Goal: Task Accomplishment & Management: Manage account settings

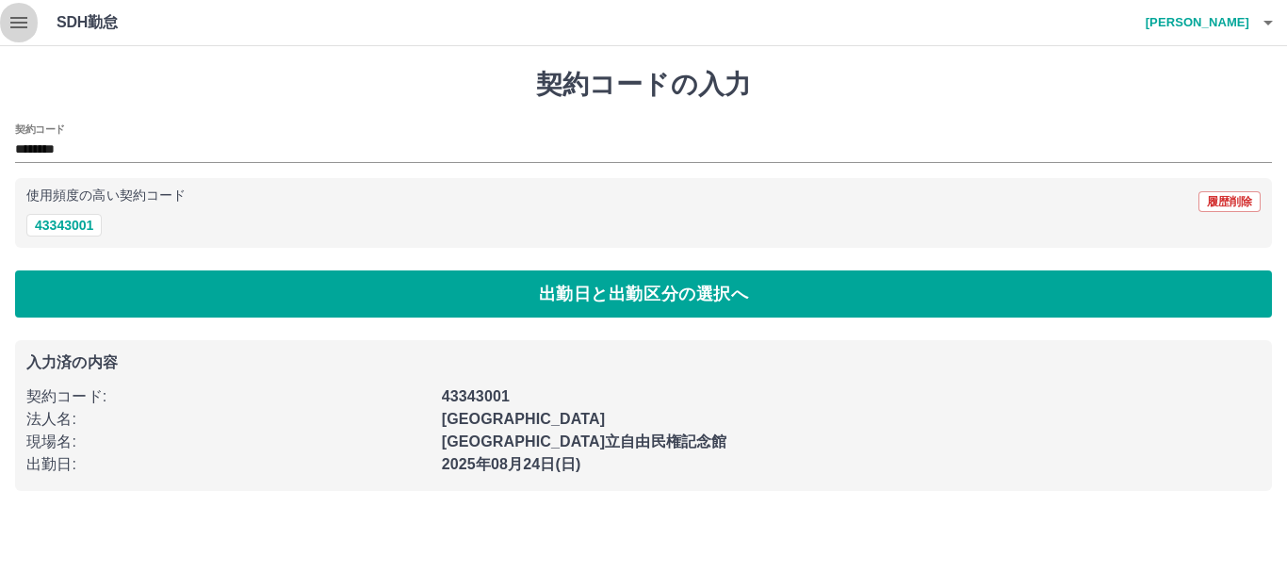
click at [21, 14] on icon "button" at bounding box center [19, 22] width 23 height 23
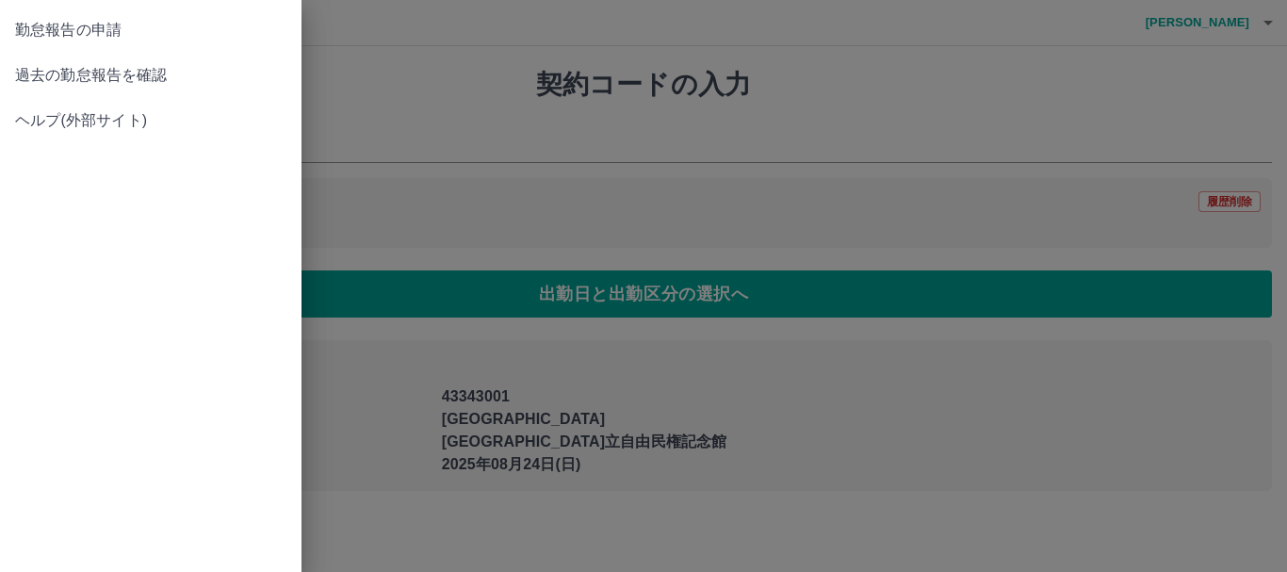
click at [84, 73] on span "過去の勤怠報告を確認" at bounding box center [150, 75] width 271 height 23
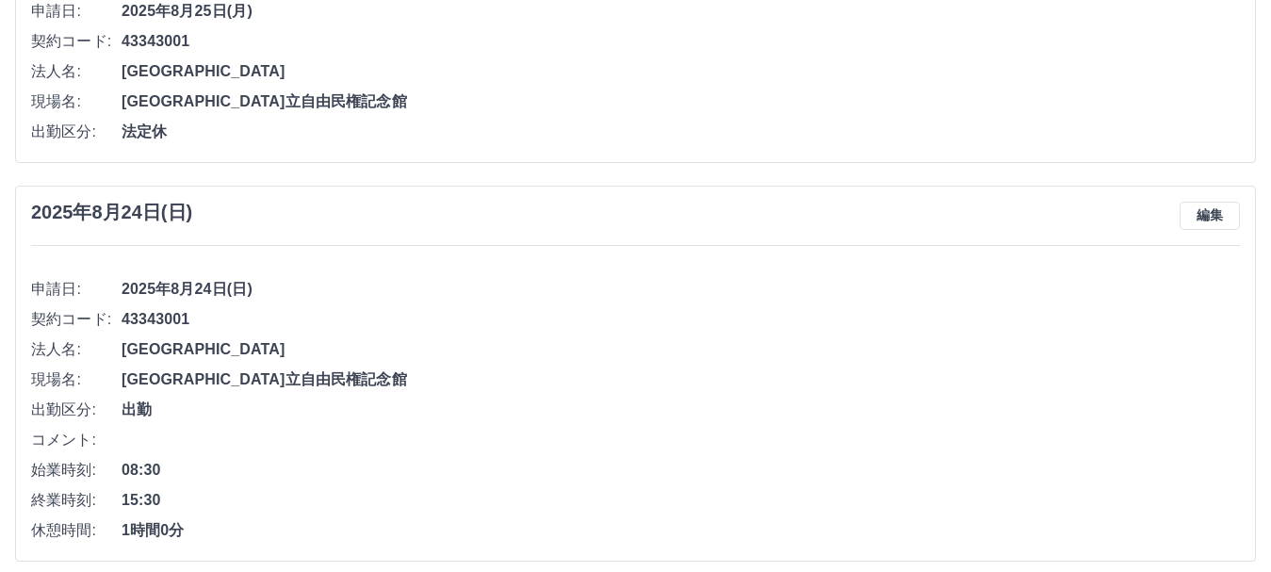
scroll to position [377, 0]
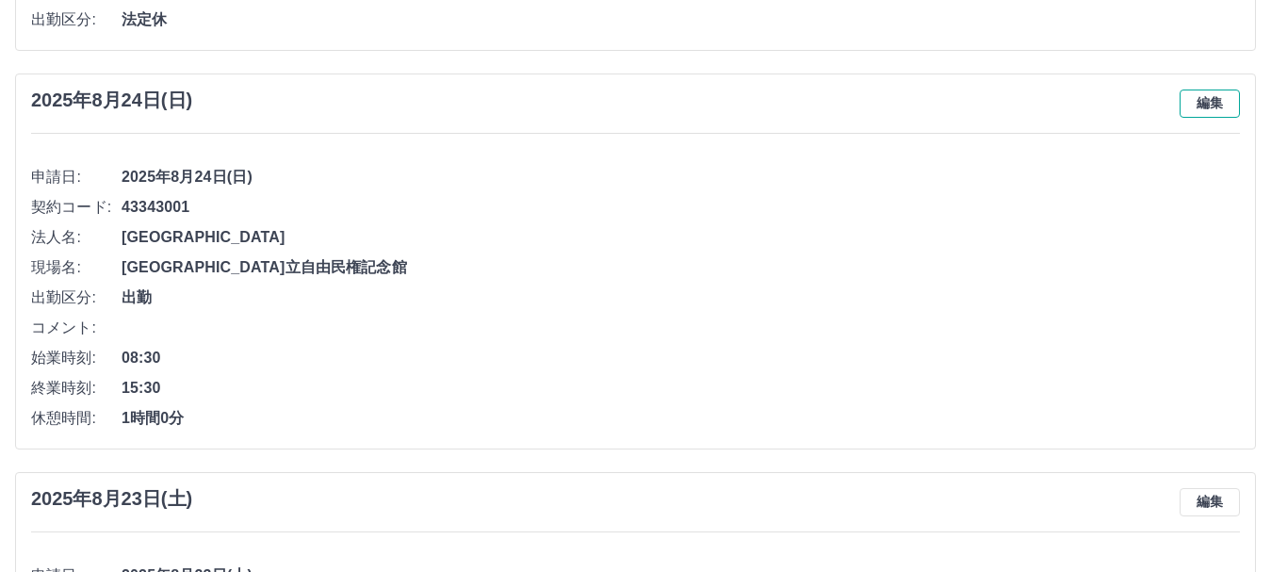
click at [1207, 103] on button "編集" at bounding box center [1210, 104] width 60 height 28
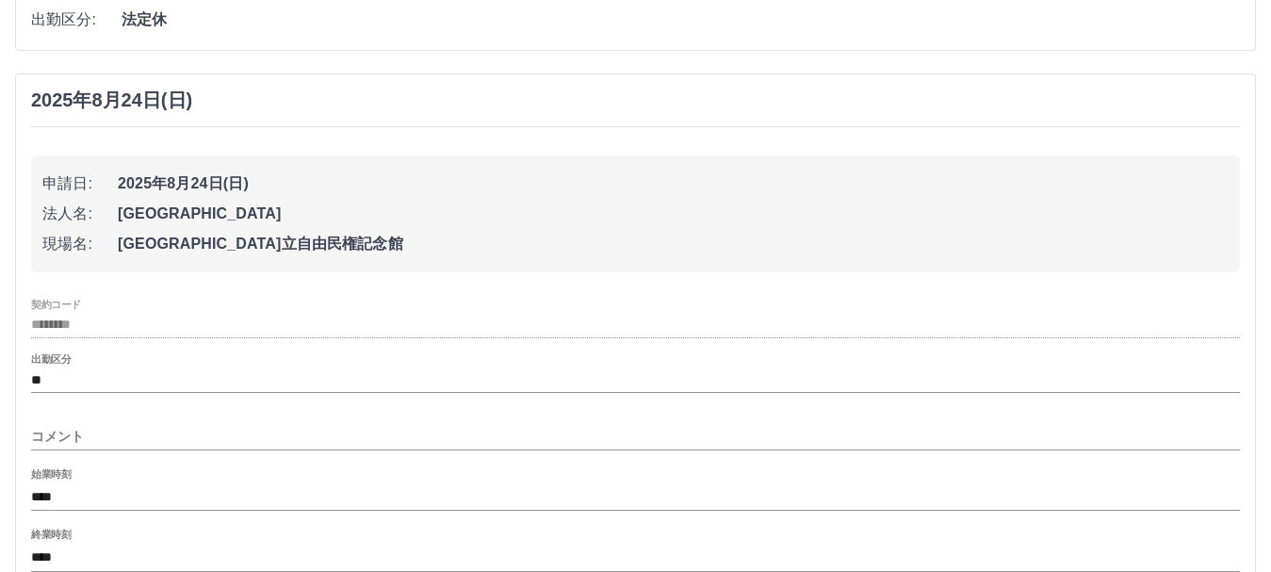
scroll to position [471, 0]
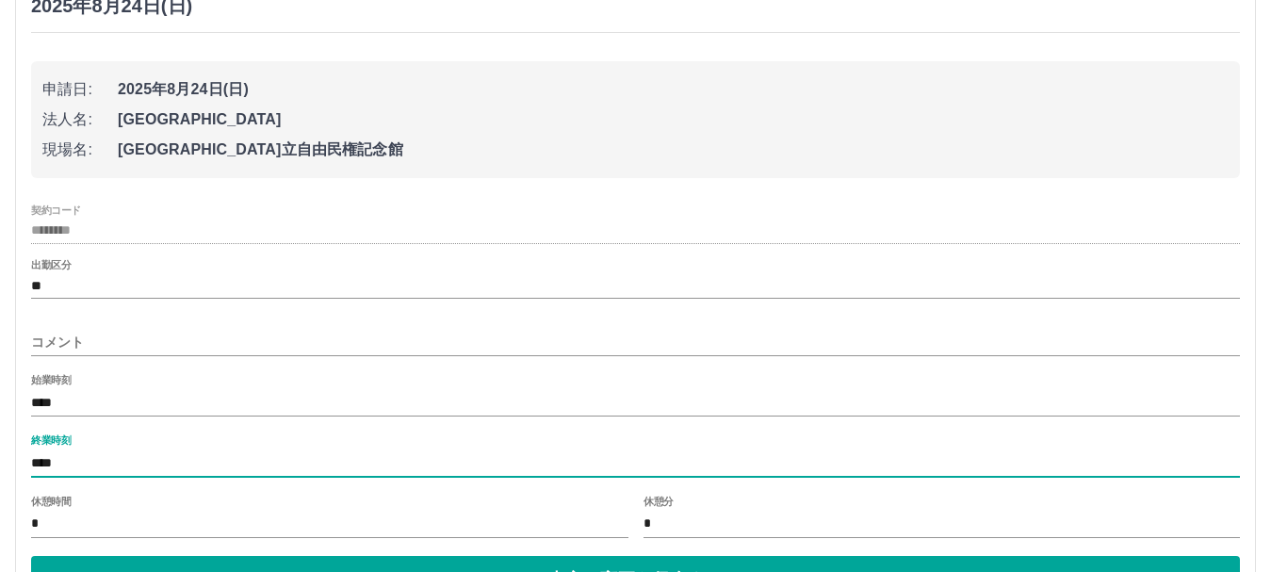
click at [118, 469] on input "****" at bounding box center [635, 463] width 1209 height 27
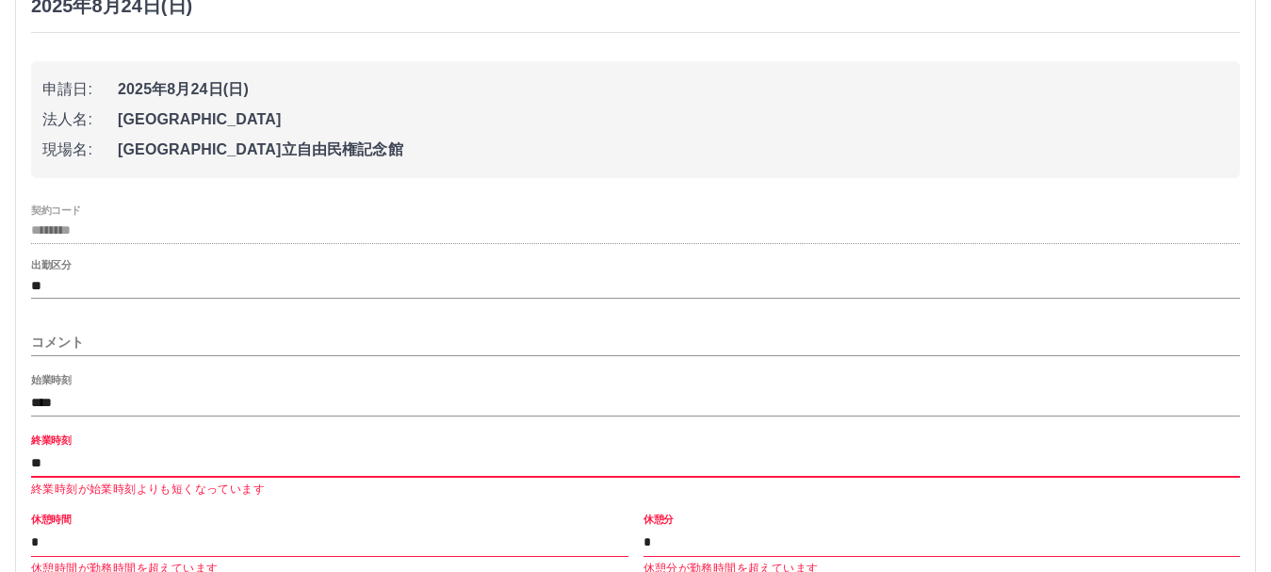
type input "*"
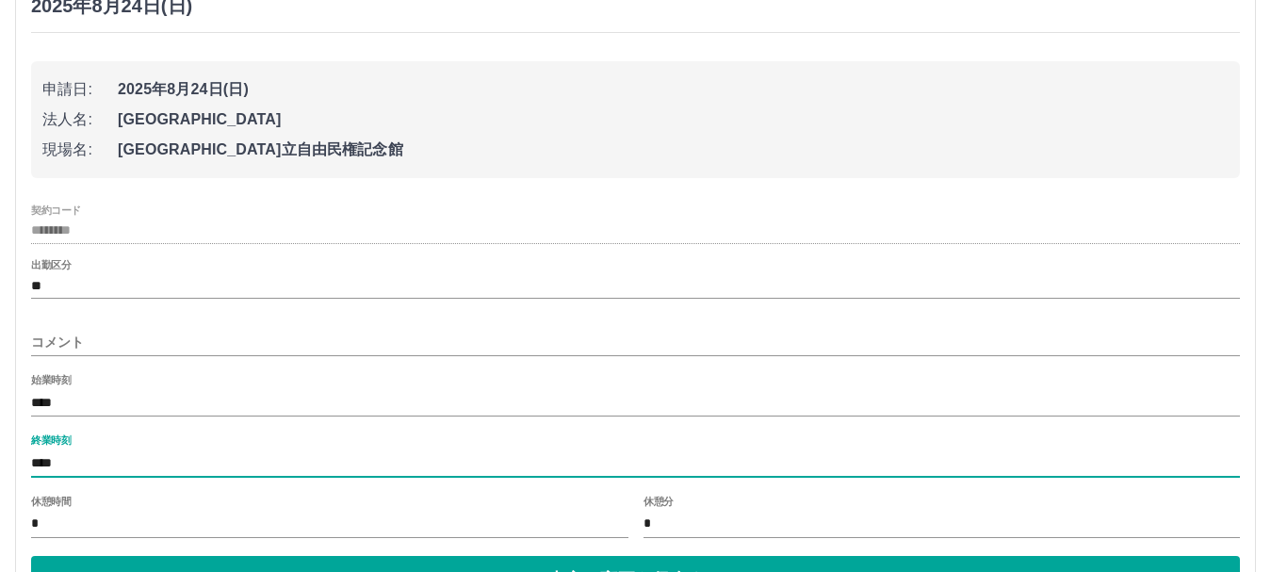
type input "****"
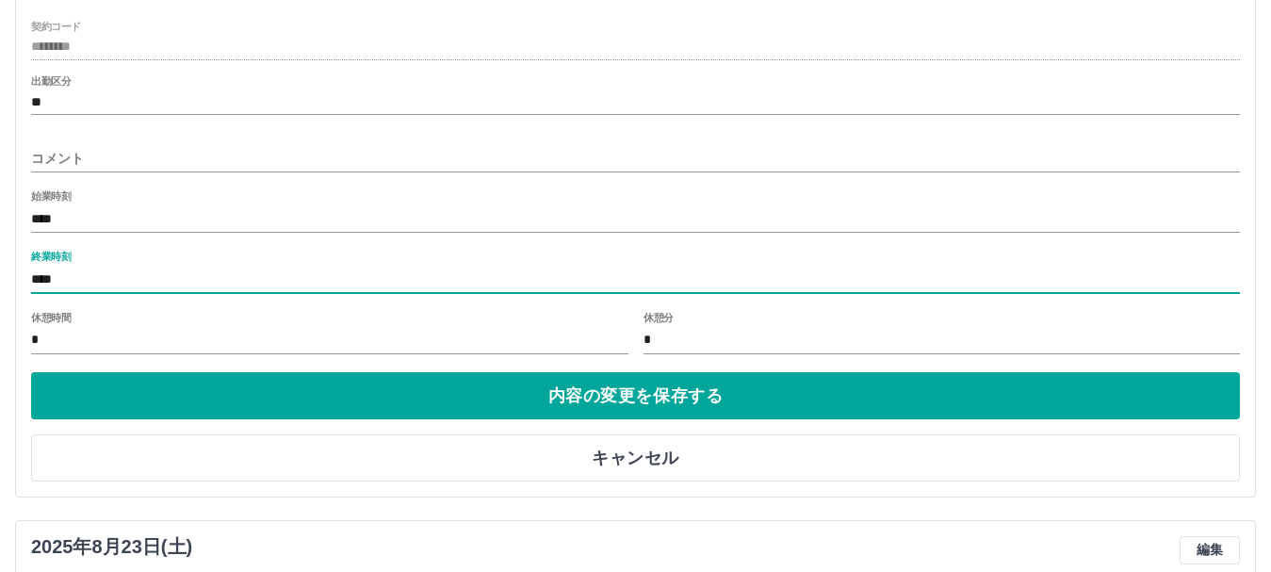
scroll to position [660, 0]
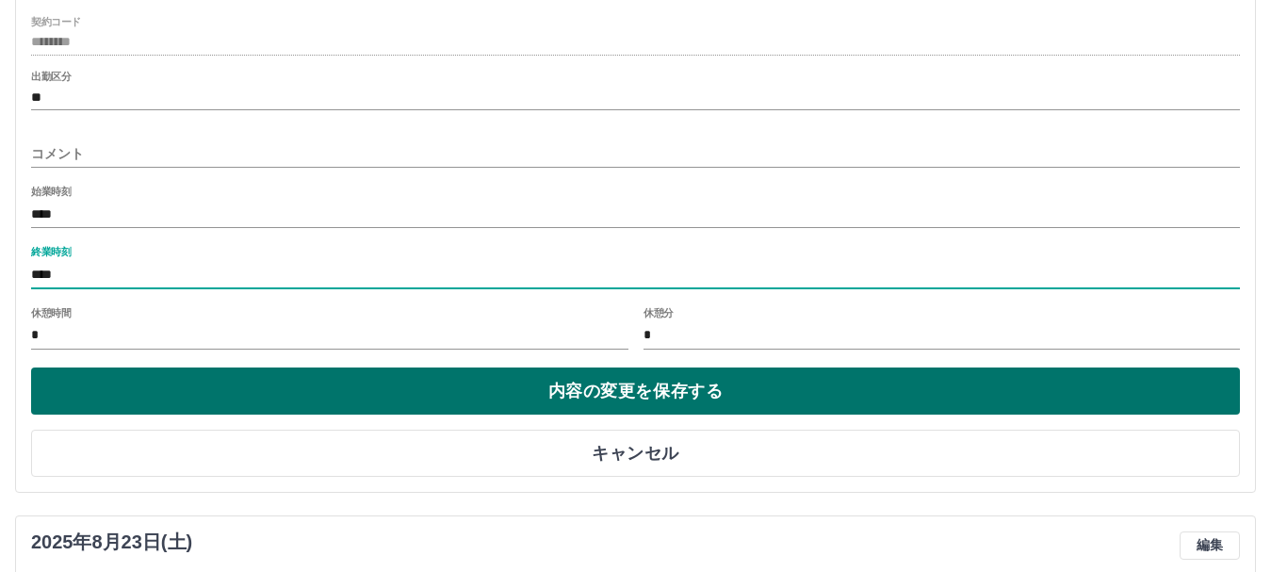
click at [586, 387] on button "内容の変更を保存する" at bounding box center [635, 391] width 1209 height 47
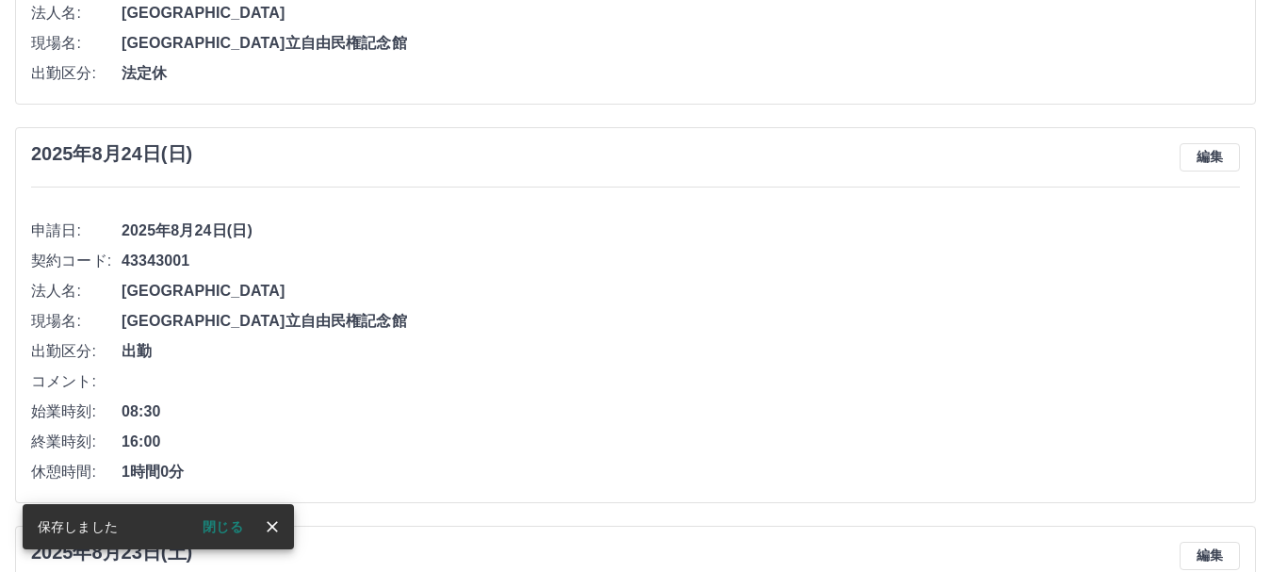
scroll to position [289, 0]
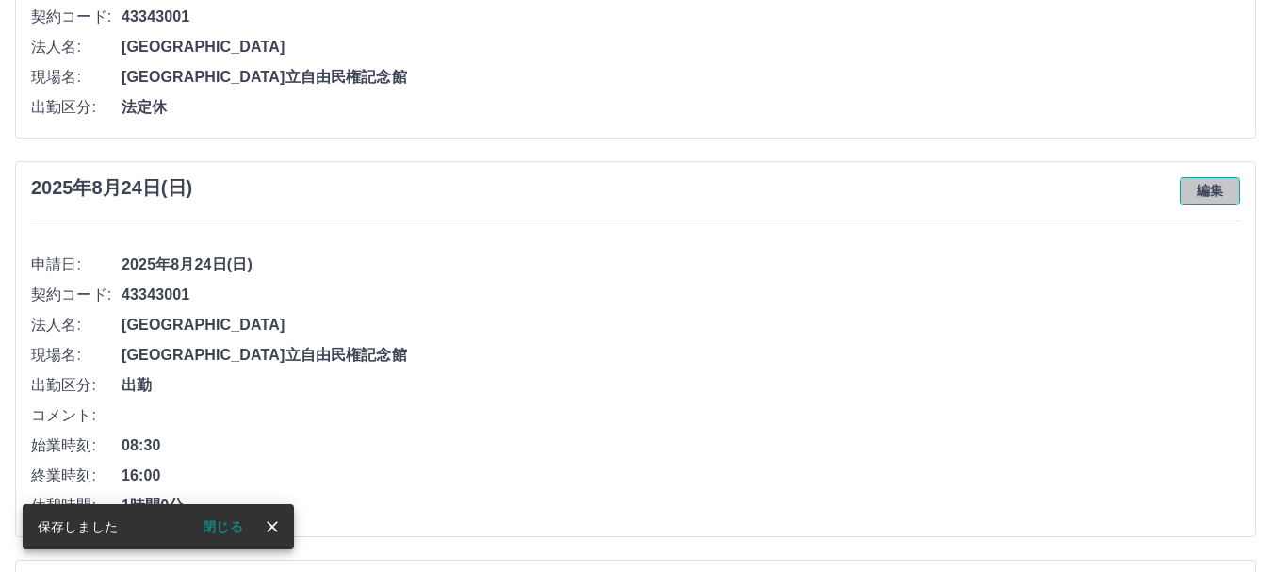
click at [1219, 189] on button "編集" at bounding box center [1210, 191] width 60 height 28
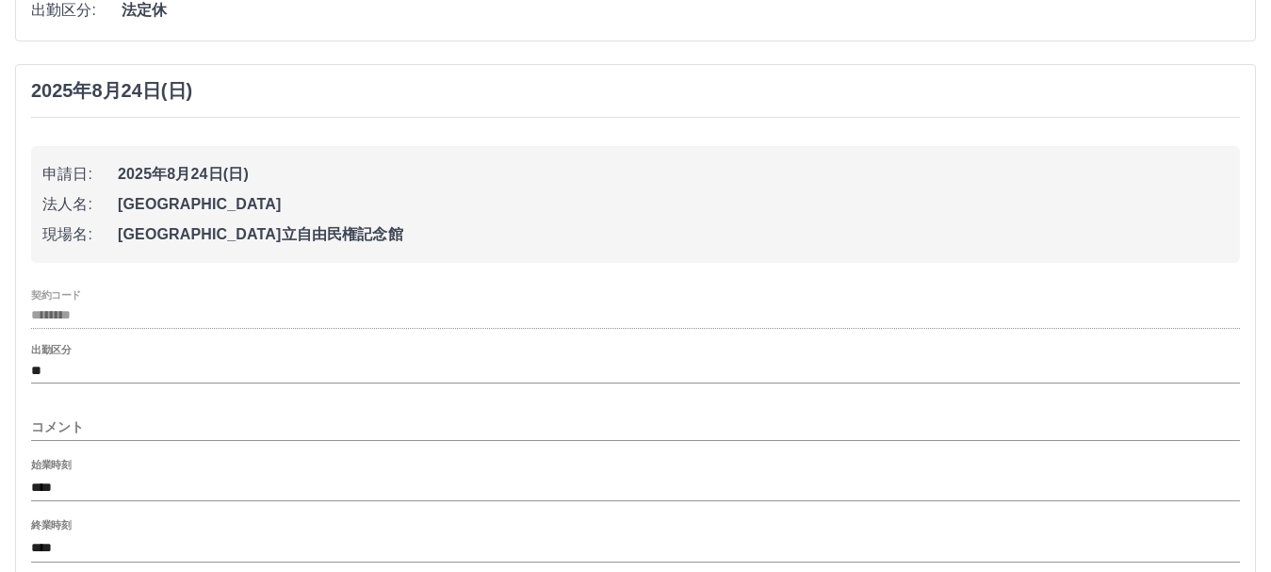
scroll to position [478, 0]
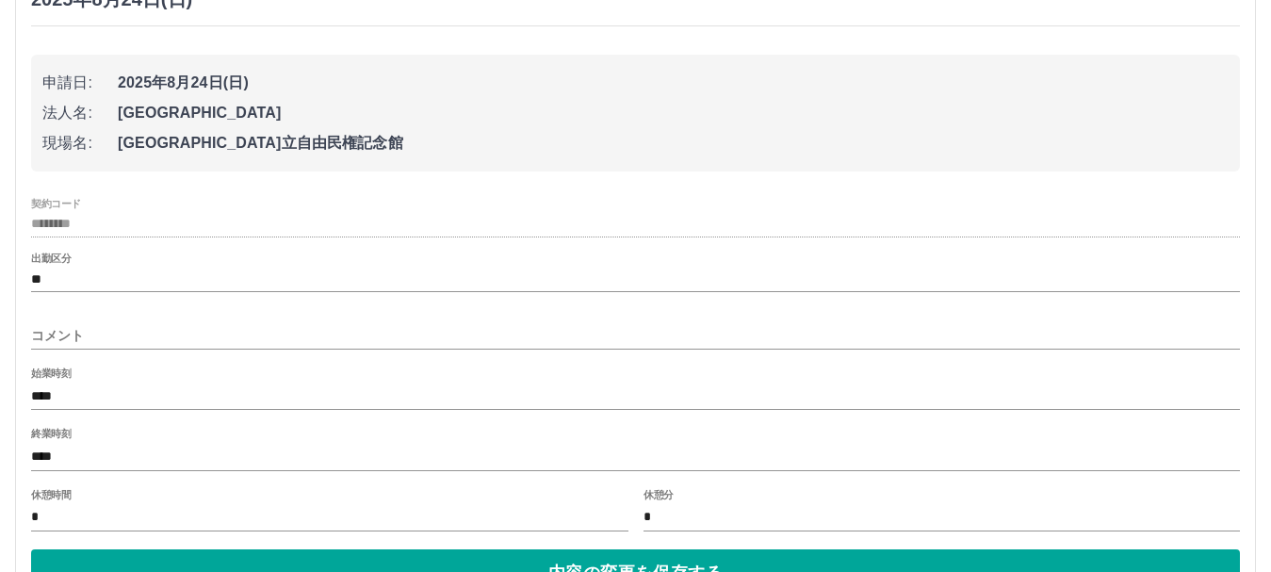
click at [87, 332] on input "コメント" at bounding box center [635, 335] width 1209 height 27
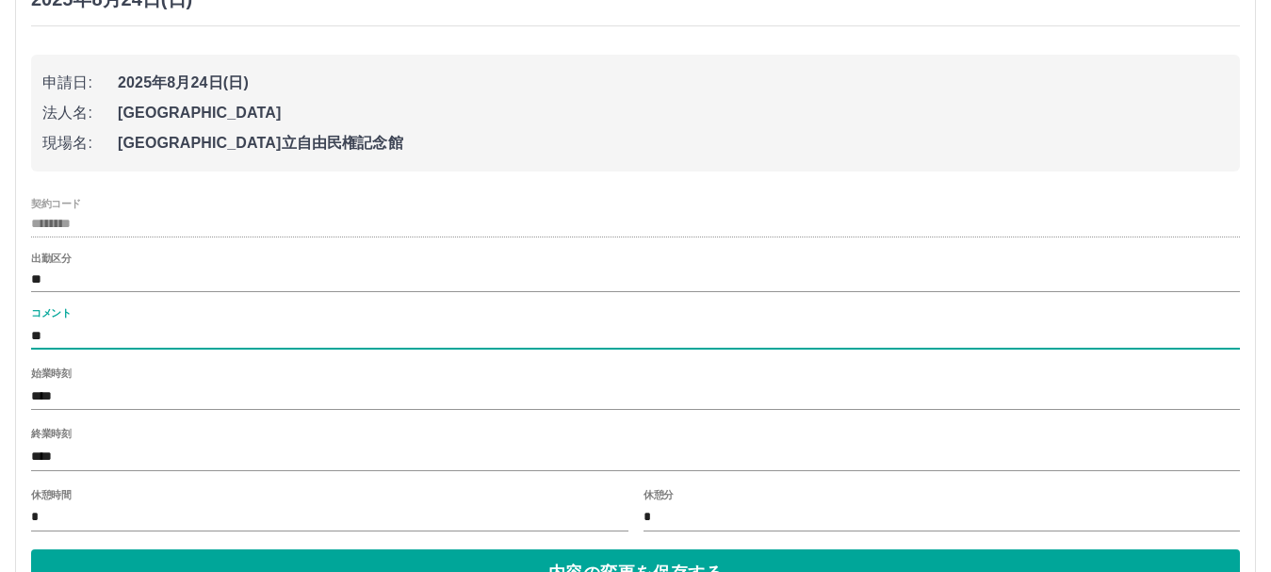
type input "*"
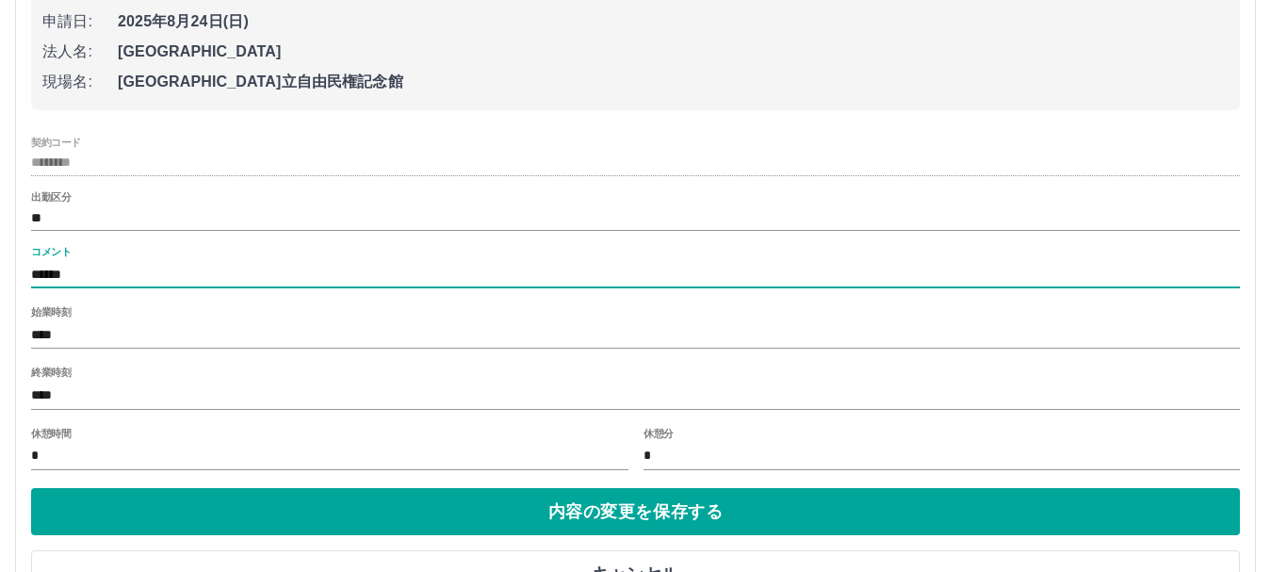
scroll to position [572, 0]
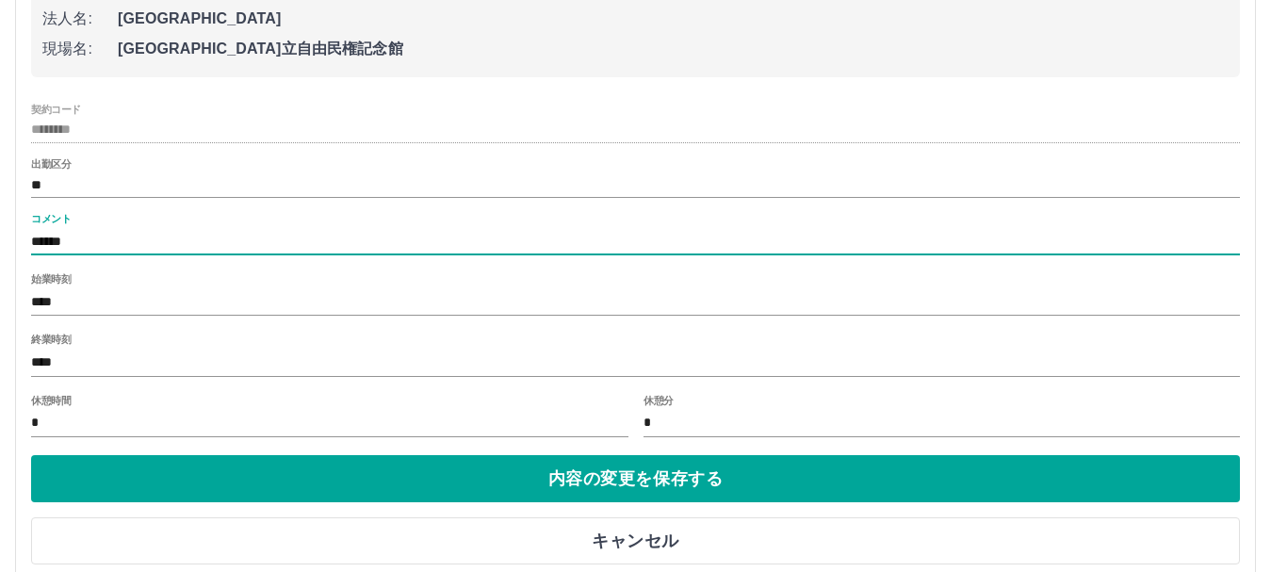
click at [159, 241] on input "******" at bounding box center [635, 241] width 1209 height 27
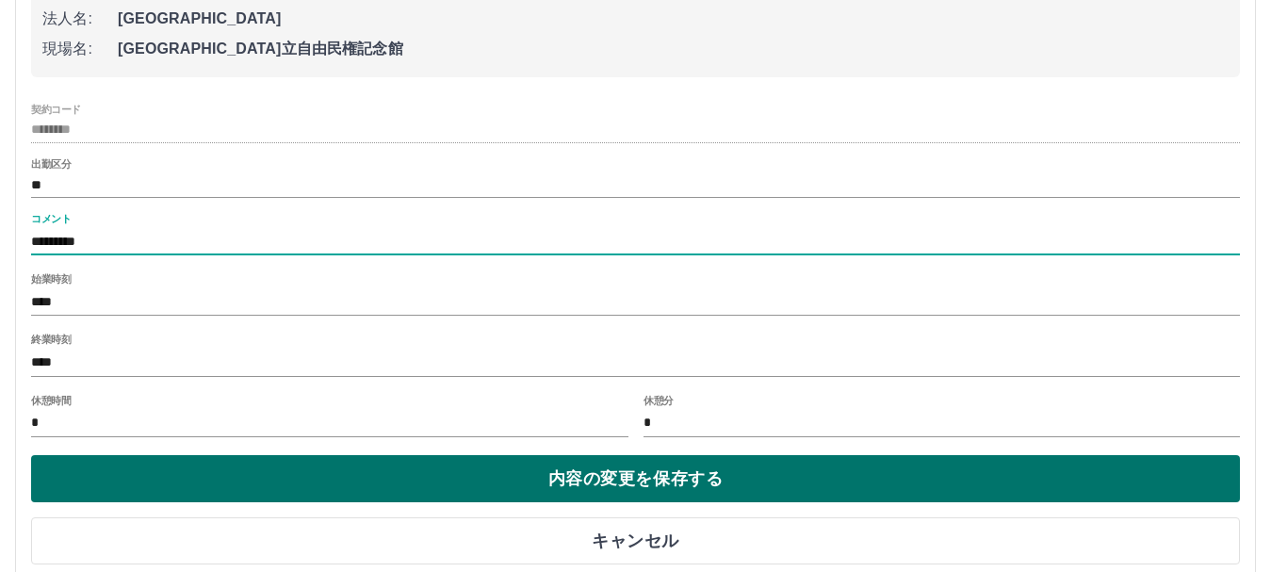
type input "*********"
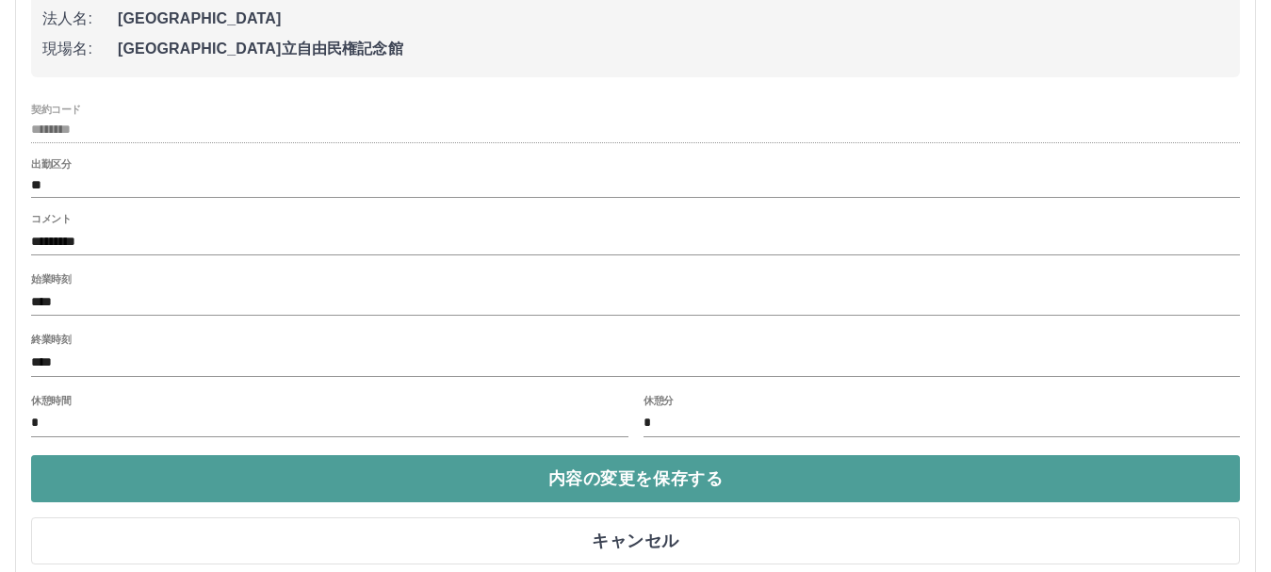
click at [606, 474] on button "内容の変更を保存する" at bounding box center [635, 478] width 1209 height 47
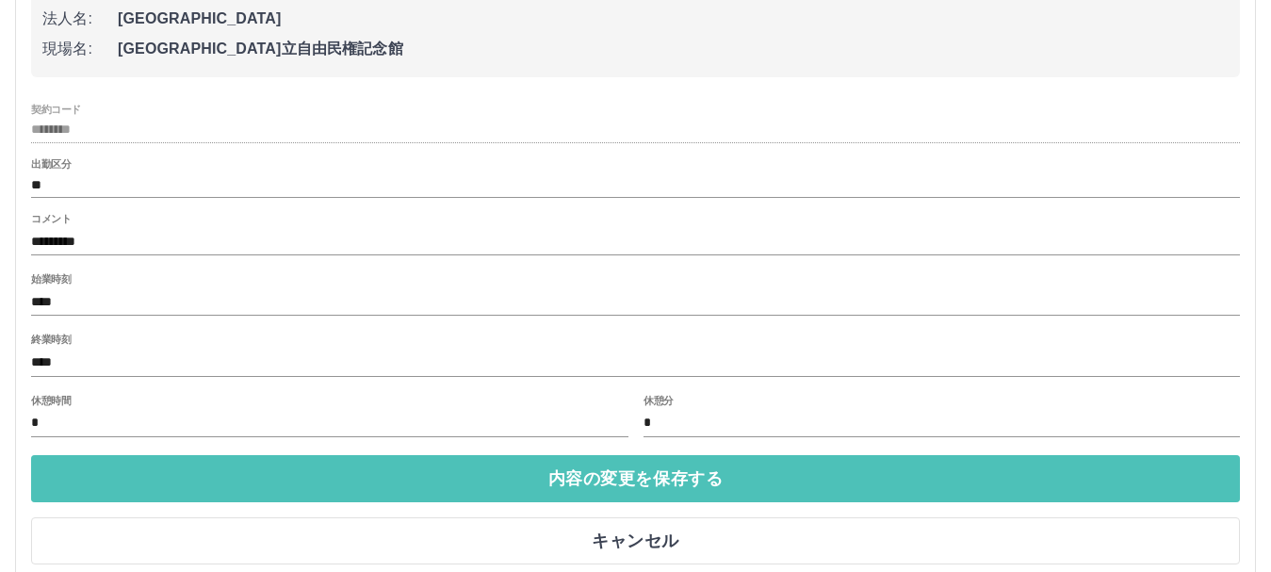
scroll to position [579, 0]
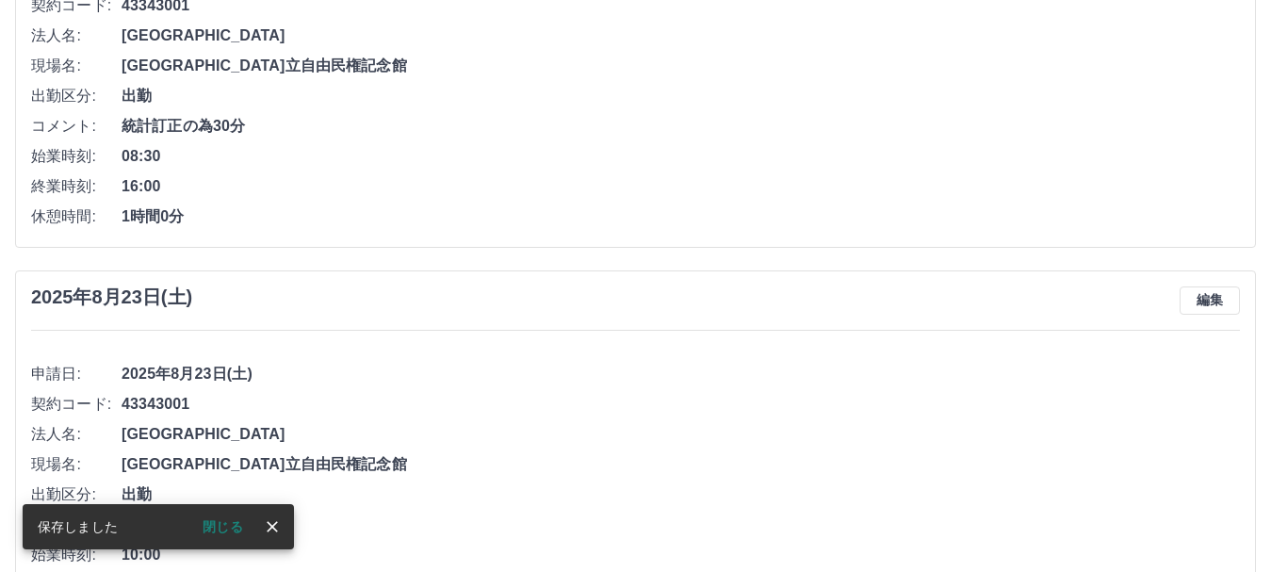
click at [279, 532] on icon "close" at bounding box center [272, 526] width 19 height 19
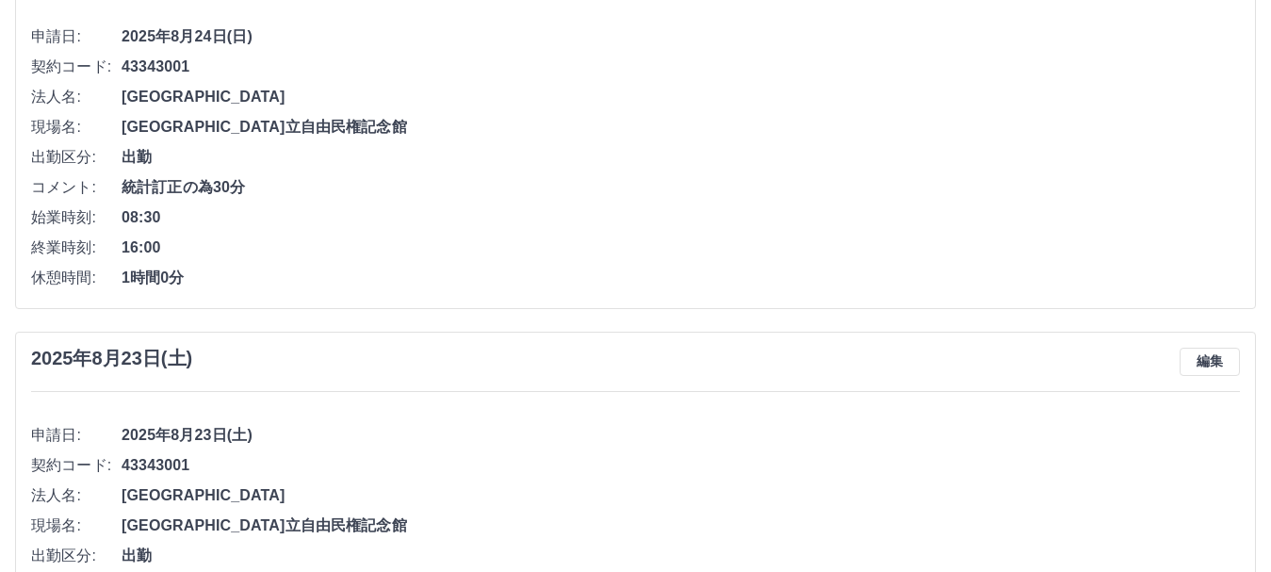
scroll to position [484, 0]
